Goal: Find specific page/section: Find specific page/section

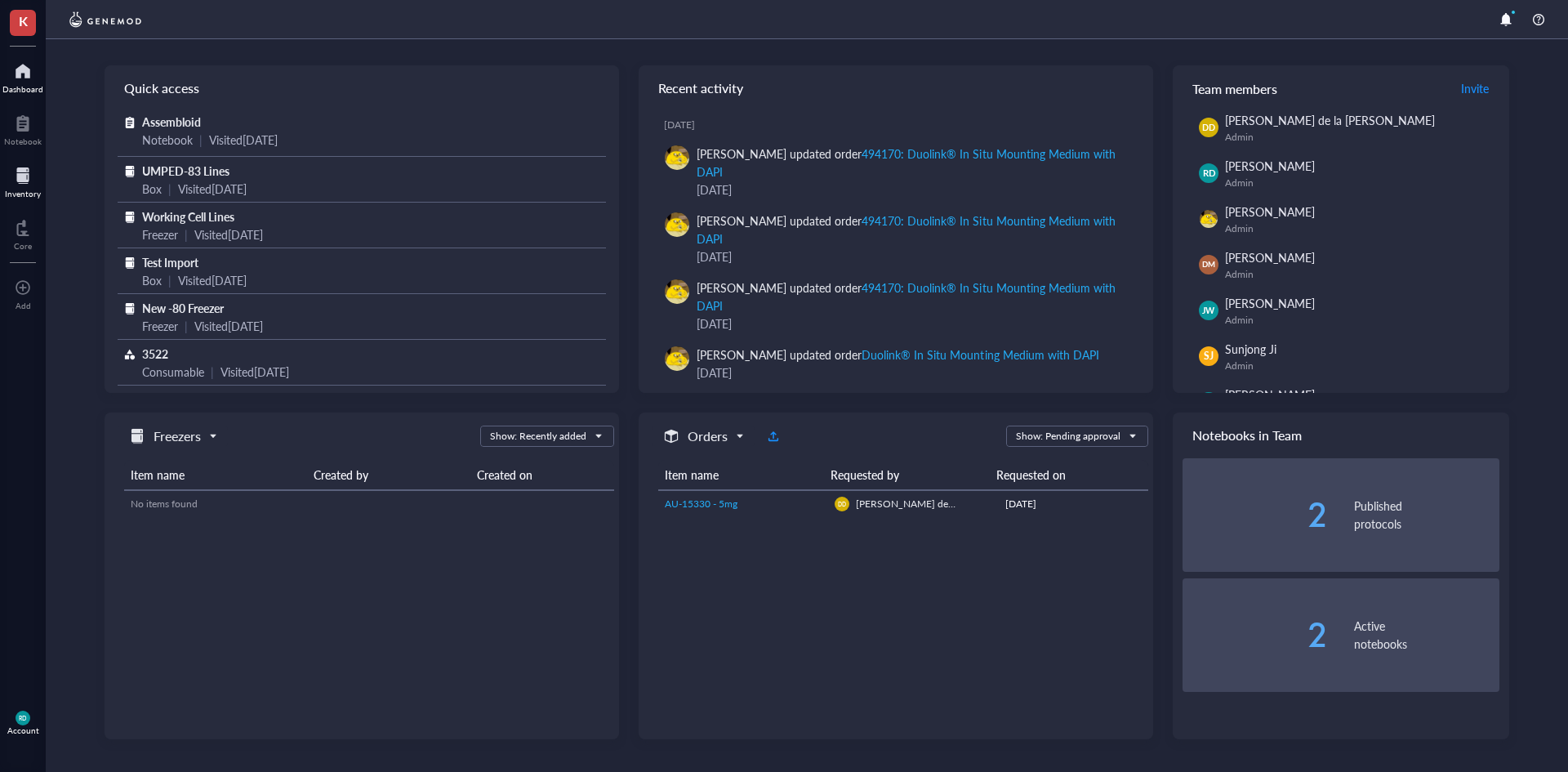
click at [22, 180] on div at bounding box center [23, 175] width 36 height 26
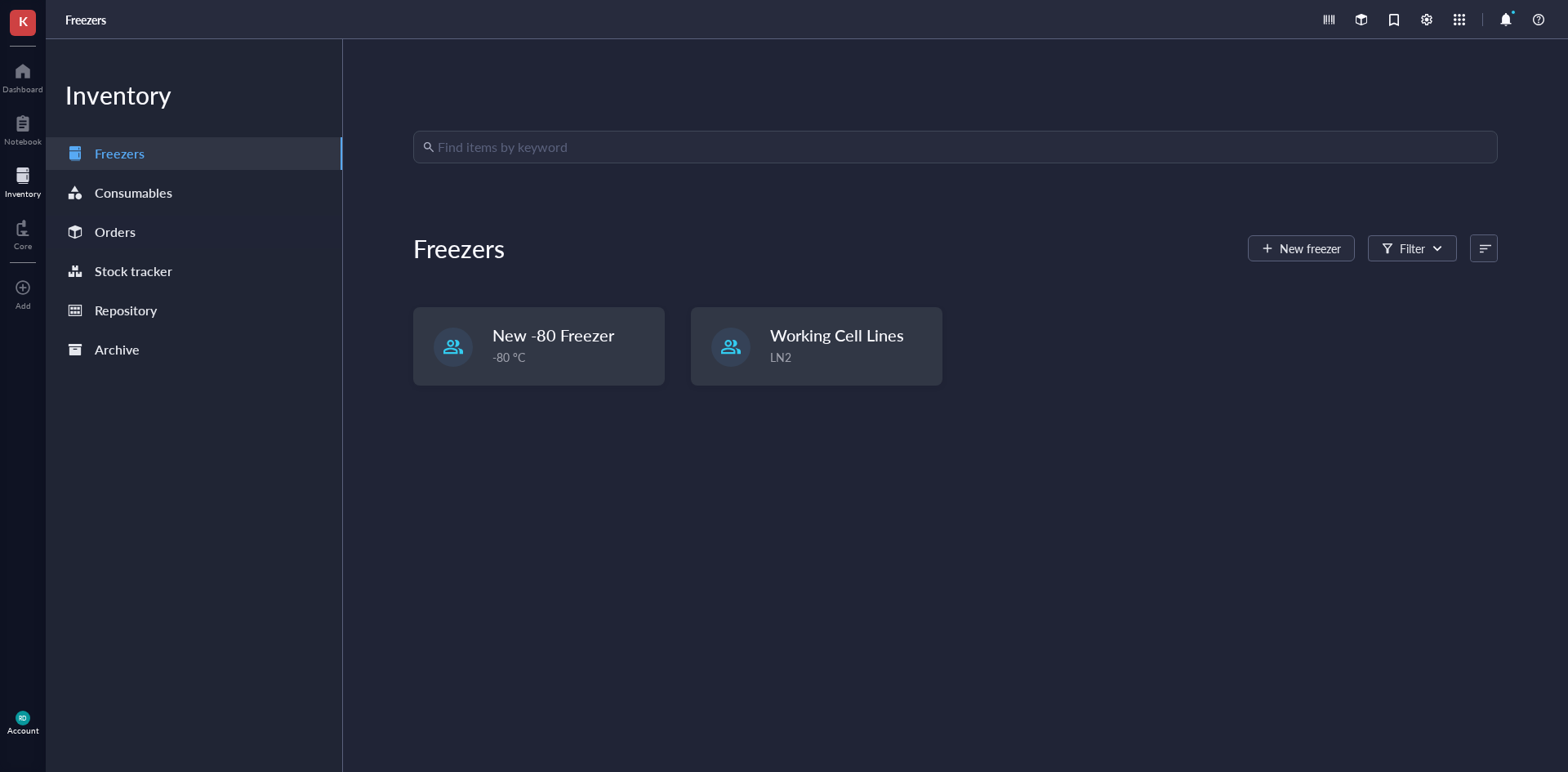
click at [109, 231] on div "Orders" at bounding box center [115, 232] width 41 height 23
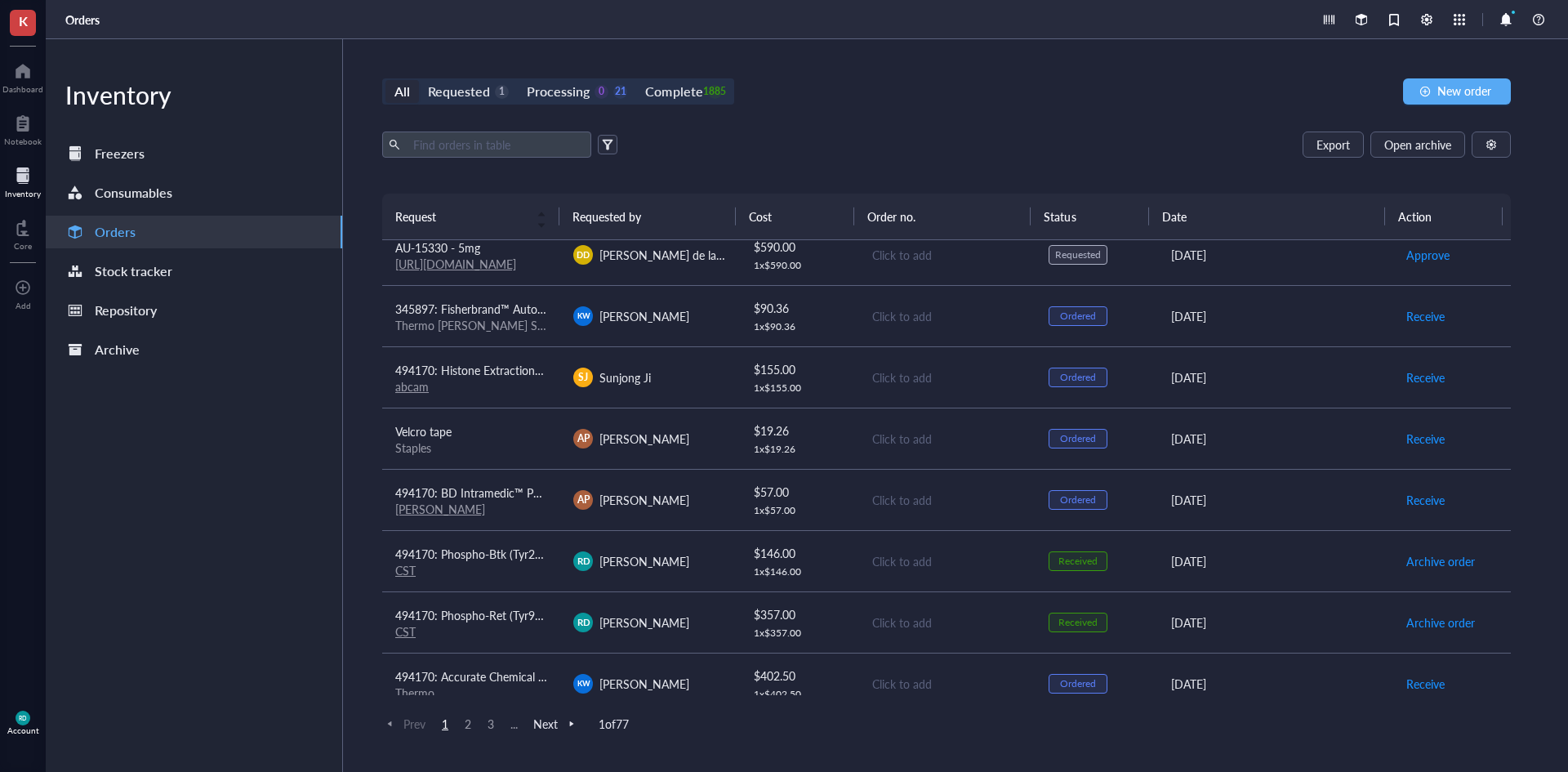
scroll to position [164, 0]
